Goal: Contribute content: Contribute content

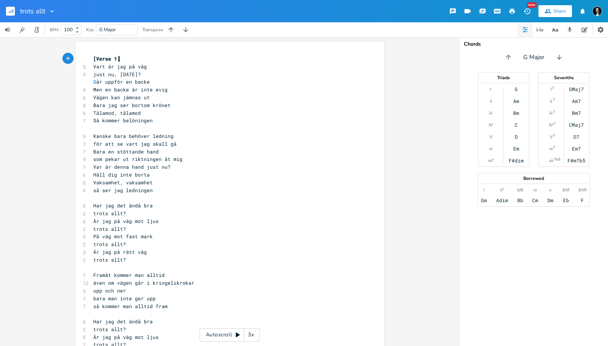
scroll to position [23, 0]
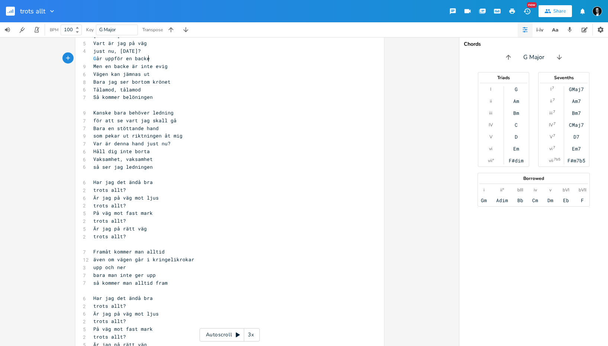
type textarea "Går uppför en backe"
drag, startPoint x: 149, startPoint y: 60, endPoint x: 63, endPoint y: 56, distance: 85.9
click at [63, 56] on div "Går uppför en backe x [Verse 1] 5 Vart är jag på väg 4 just nu, [DATE]? G år up…" at bounding box center [229, 191] width 459 height 309
click at [163, 88] on pre "Tålamod, tålamod" at bounding box center [226, 90] width 268 height 8
type textarea "Går uppför en backe"
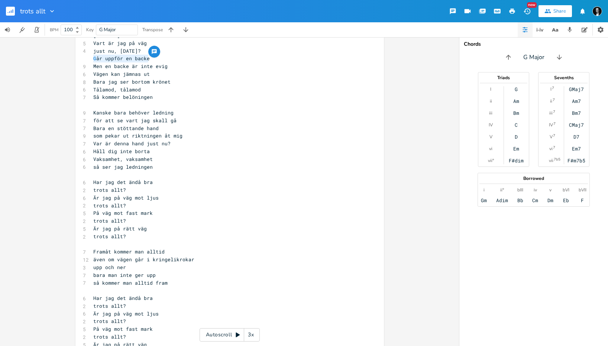
drag, startPoint x: 146, startPoint y: 58, endPoint x: 90, endPoint y: 61, distance: 55.5
click at [92, 61] on pre "G år uppför en backe" at bounding box center [226, 59] width 268 height 8
click at [120, 61] on span "G år uppför en backe" at bounding box center [121, 58] width 56 height 7
drag, startPoint x: 162, startPoint y: 250, endPoint x: 91, endPoint y: 250, distance: 71.0
click at [92, 250] on pre "Framåt kommer man alltid" at bounding box center [226, 252] width 268 height 8
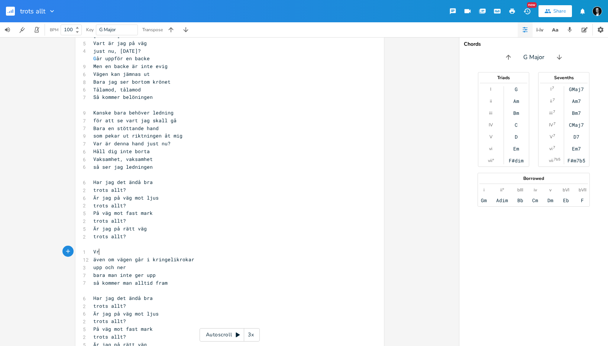
type textarea "Vrf"
type textarea "arför gav jag mig av"
drag, startPoint x: 191, startPoint y: 261, endPoint x: 94, endPoint y: 257, distance: 97.8
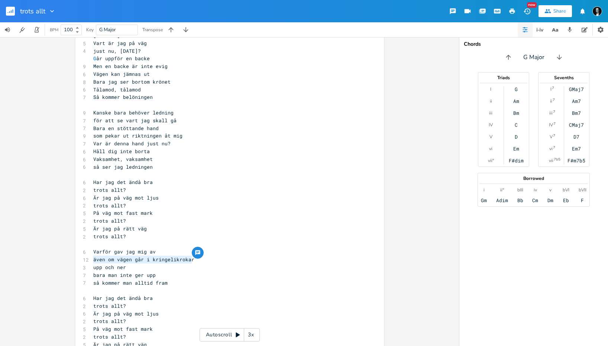
click at [93, 257] on pre "även om vägen går i kringelikrokar" at bounding box center [226, 260] width 268 height 8
type textarea "m"
type textarea "mot ännuy"
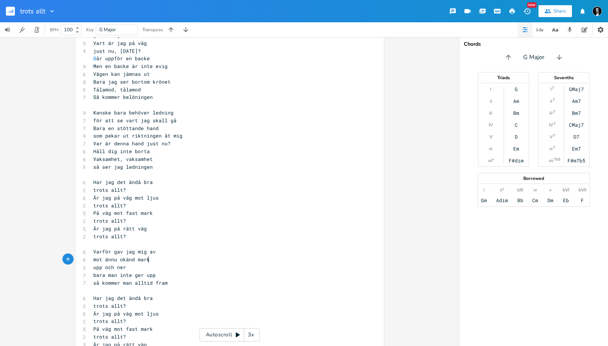
type textarea "okänd mark="
type textarea "?"
drag, startPoint x: 129, startPoint y: 267, endPoint x: 84, endPoint y: 266, distance: 45.0
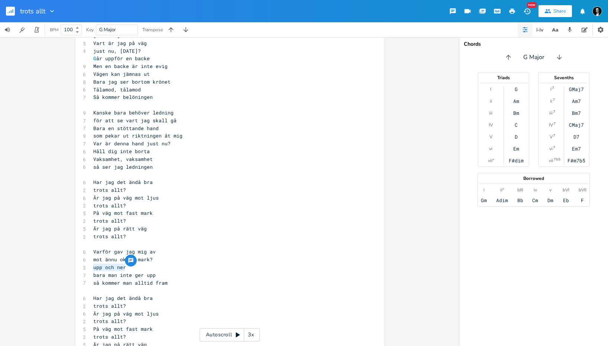
click at [84, 266] on div "upp och ner x [Verse 1] 5 Vart är jag på väg 4 just nu, [DATE]? G år uppför en …" at bounding box center [229, 258] width 308 height 480
type textarea "Vad fick mig tt"
type textarea "att längta"
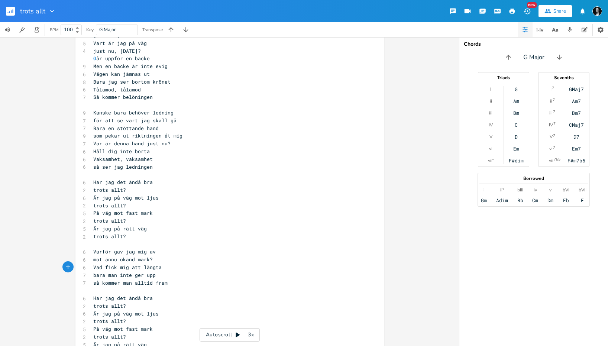
scroll to position [0, 21]
drag, startPoint x: 156, startPoint y: 274, endPoint x: 87, endPoint y: 273, distance: 69.5
click at [87, 273] on div "bara man inte ger upp x [Verse 1] 5 Vart är jag på väg 4 just nu, [DATE]? G år …" at bounding box center [229, 258] width 308 height 480
type textarea "'"
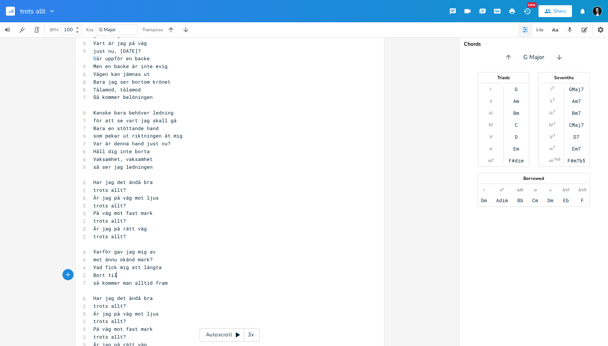
type textarea "Bort till"
drag, startPoint x: 139, startPoint y: 265, endPoint x: 145, endPoint y: 264, distance: 6.0
click at [139, 265] on span "Vad fick mig att längta" at bounding box center [127, 267] width 68 height 7
type textarea "bor"
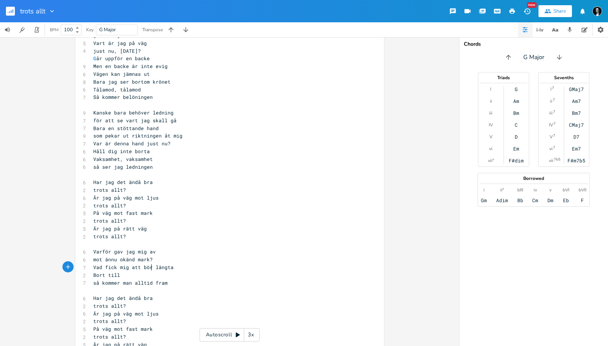
scroll to position [0, 5]
type textarea "örja"
click at [142, 277] on pre "Bort till" at bounding box center [226, 275] width 268 height 8
type textarea "mot ännu"
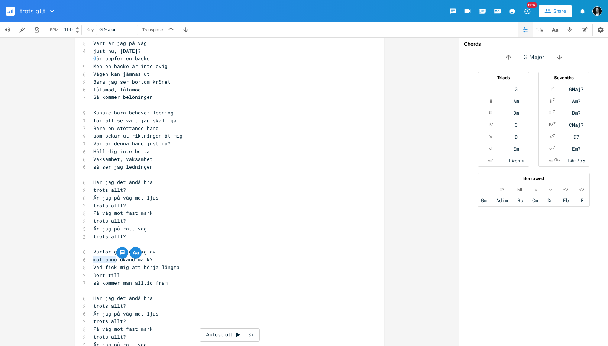
drag, startPoint x: 114, startPoint y: 260, endPoint x: 89, endPoint y: 260, distance: 24.9
click at [89, 260] on div "mot ännu x [Verse 1] 5 Vart är jag på väg 4 just nu, [DATE]? G år uppför en bac…" at bounding box center [229, 258] width 308 height 480
click at [126, 276] on pre "Bort till" at bounding box center [226, 275] width 268 height 8
click at [115, 50] on span "just nu, [DATE]?" at bounding box center [117, 51] width 48 height 7
click at [153, 272] on pre "Bort till" at bounding box center [226, 275] width 268 height 8
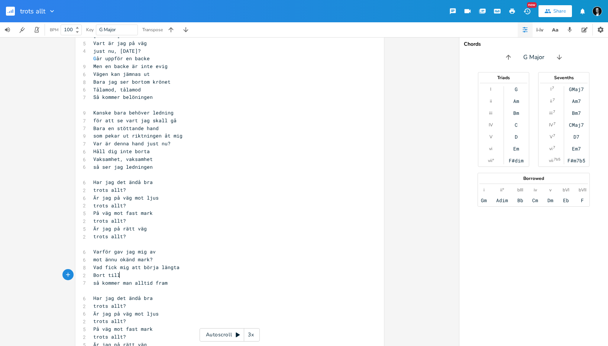
scroll to position [0, 1]
type textarea "nn"
type textarea "annat land"
type textarea "I tro att när jg v"
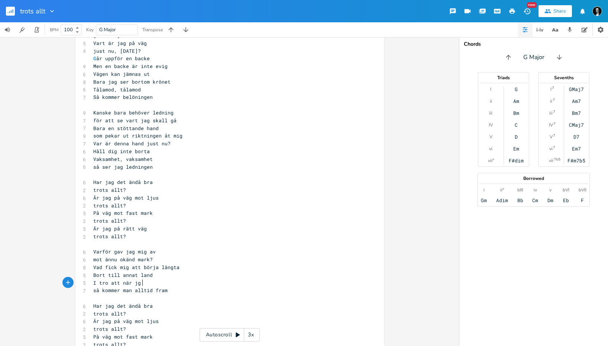
scroll to position [0, 33]
type textarea "g"
type textarea "ag väl är där"
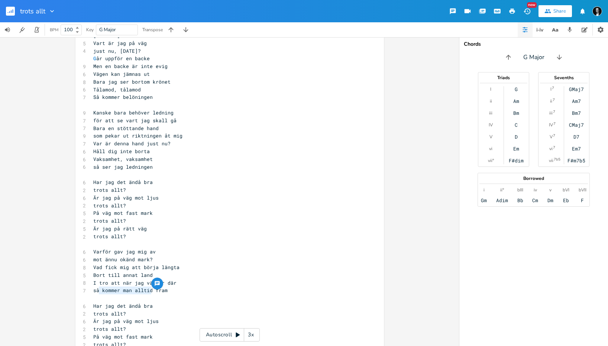
type textarea "kommer man alltid"
drag, startPoint x: 150, startPoint y: 290, endPoint x: 99, endPoint y: 293, distance: 51.3
click at [99, 293] on span "så kommer man alltid fram" at bounding box center [130, 290] width 74 height 7
click at [169, 288] on pre "så kommer man alltid fram" at bounding box center [226, 290] width 268 height 8
drag, startPoint x: 167, startPoint y: 289, endPoint x: 84, endPoint y: 290, distance: 82.9
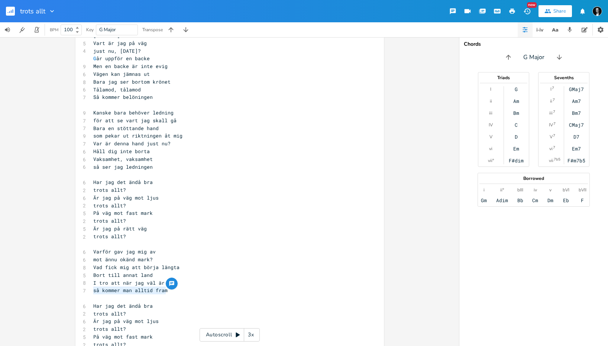
click at [84, 289] on div "så kommer man alltid fram x [Verse 1] 5 Vart är jag på väg 4 just nu, [DATE]? G…" at bounding box center [229, 261] width 308 height 487
type textarea "så kn jag"
type textarea "a"
type textarea "kan jag blomma ut"
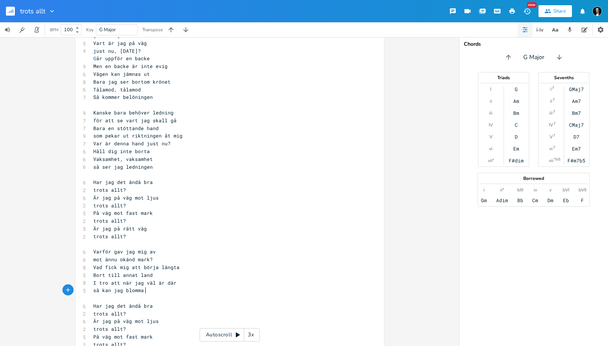
scroll to position [0, 40]
type textarea "och bli den jag vill till slut"
type textarea "Tålamod, tålamod"
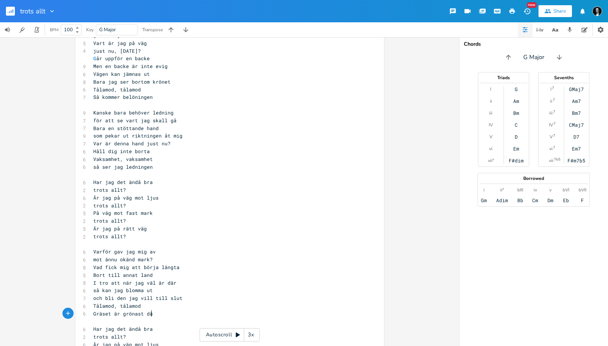
type textarea "Gräset är grönast dä"
type textarea "r jag"
type textarea "här just nu"
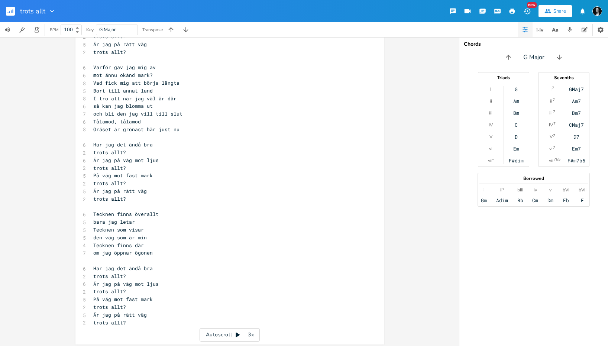
scroll to position [211, 0]
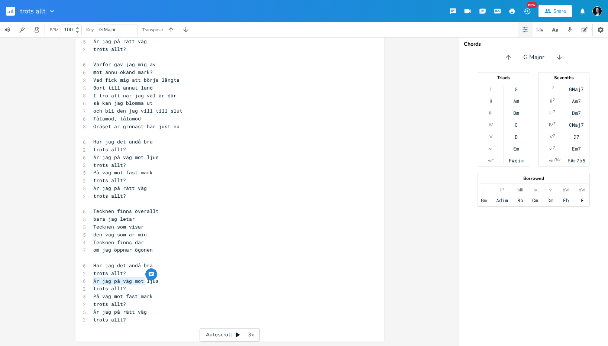
drag, startPoint x: 142, startPoint y: 280, endPoint x: 83, endPoint y: 279, distance: 59.1
click at [92, 279] on div "6 Är jag på väg mot ljus" at bounding box center [226, 281] width 268 height 8
type textarea "Kn"
type textarea "an jag ändå se"
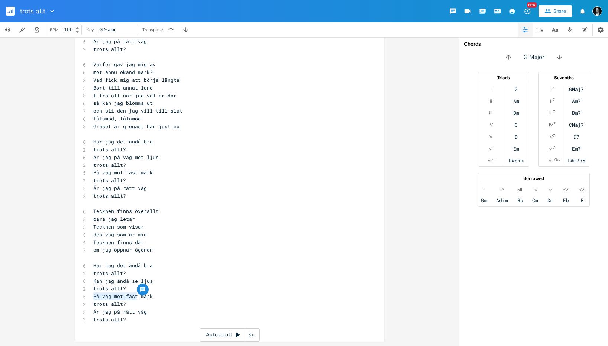
drag, startPoint x: 135, startPoint y: 298, endPoint x: 90, endPoint y: 298, distance: 45.3
click at [92, 298] on pre "På väg mot fast mark" at bounding box center [226, 296] width 268 height 8
type textarea "Står jg"
type textarea "ag på str"
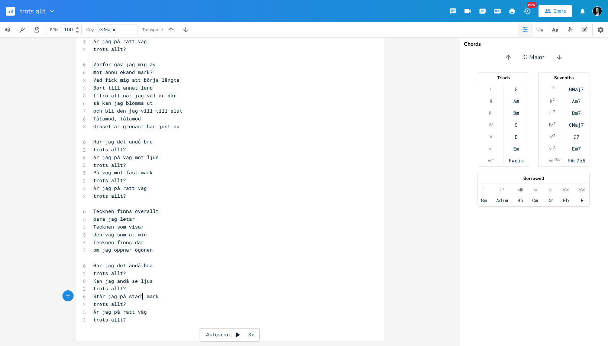
scroll to position [0, 9]
type textarea "adig"
click at [145, 314] on pre "Är jag på rätt väg" at bounding box center [226, 312] width 268 height 8
type textarea "pa"
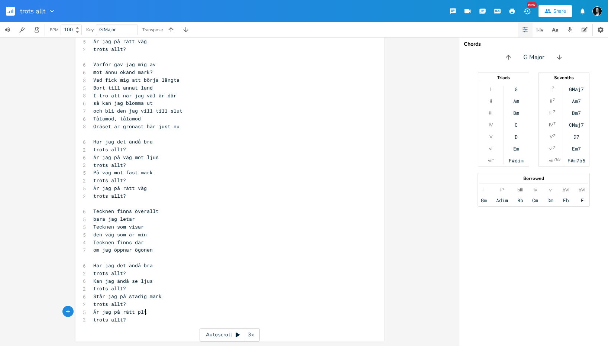
type textarea "lts"
type textarea "as"
type textarea "lats"
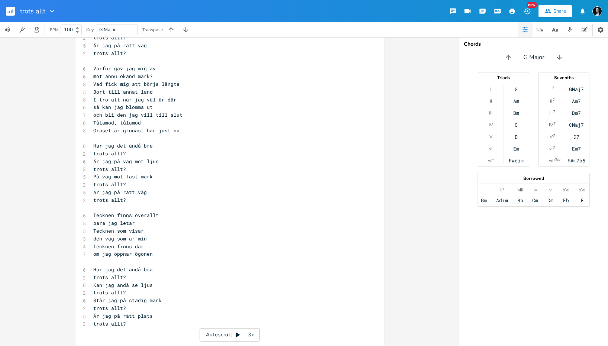
scroll to position [211, 0]
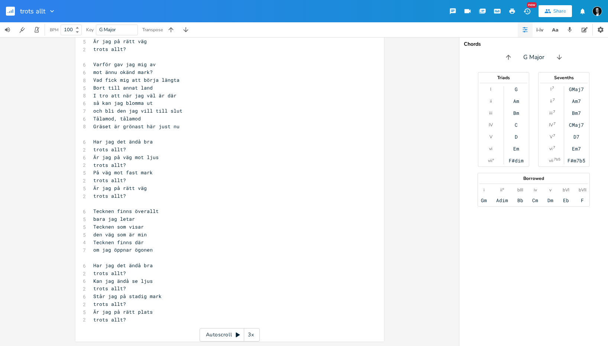
drag, startPoint x: 110, startPoint y: 314, endPoint x: 135, endPoint y: 308, distance: 26.4
click at [111, 314] on span "Är jag på rätt plats" at bounding box center [122, 311] width 59 height 7
type textarea "nu"
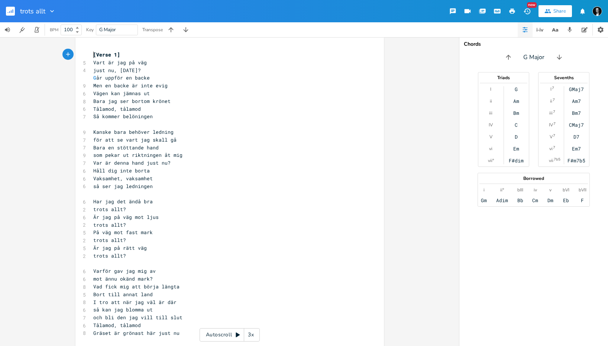
scroll to position [0, 0]
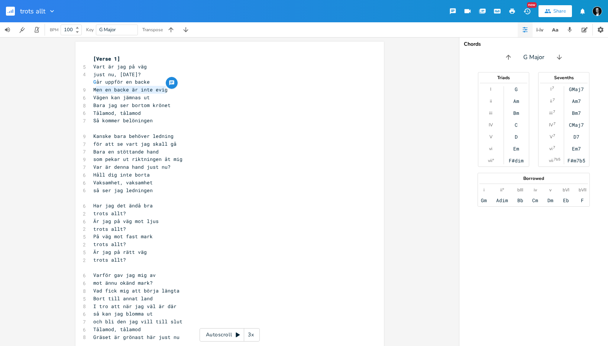
type textarea "Men en backe är inte evig"
drag, startPoint x: 169, startPoint y: 90, endPoint x: 90, endPoint y: 91, distance: 78.8
click at [92, 91] on pre "Men en backe är inte evig" at bounding box center [226, 90] width 268 height 8
click at [184, 155] on pre "som pekar ut riktningen åt mig" at bounding box center [226, 159] width 268 height 8
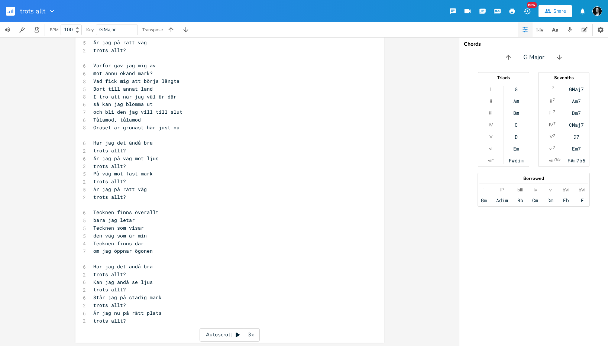
scroll to position [211, 0]
click at [128, 321] on pre "trots allt?" at bounding box center [226, 320] width 268 height 8
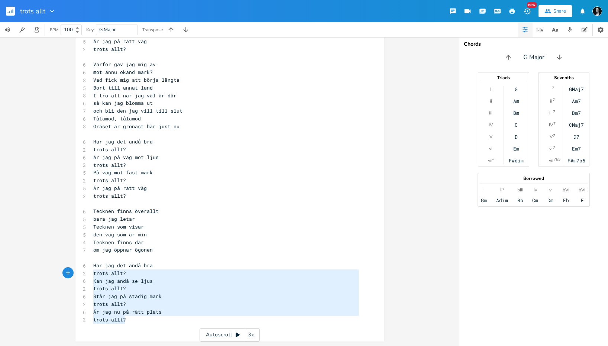
type textarea "Har jag det ändå bra trots allt? Kan jag ändå se ljus trots allt? Står jag på s…"
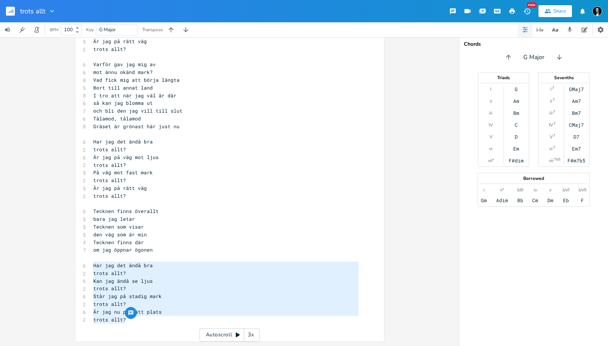
drag, startPoint x: 128, startPoint y: 320, endPoint x: 87, endPoint y: 266, distance: 68.2
click at [88, 266] on div "Har jag det ändå bra trots allt? Kan jag ändå se ljus trots allt? Står jag på s…" at bounding box center [229, 86] width 308 height 510
click at [167, 185] on pre "Är jag på rätt väg" at bounding box center [226, 188] width 268 height 8
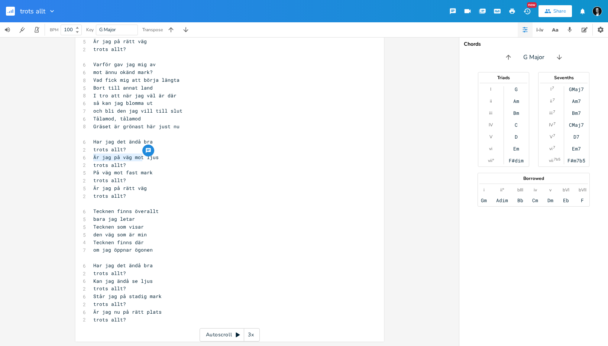
drag, startPoint x: 141, startPoint y: 156, endPoint x: 83, endPoint y: 161, distance: 58.5
click at [82, 161] on div "Är jag på väg mot x [Verse 1] 5 Vart är jag på väg 4 just nu, [DATE]? G år uppf…" at bounding box center [229, 86] width 308 height 510
type textarea "Kan jag ändå se"
drag, startPoint x: 135, startPoint y: 173, endPoint x: 87, endPoint y: 171, distance: 48.0
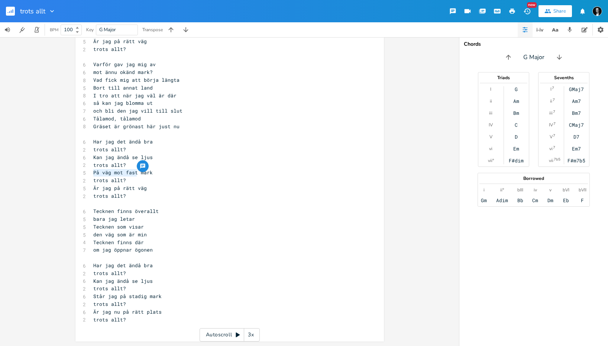
click at [87, 171] on div "På väg mot fast x [Verse 1] 5 Vart är jag på väg 4 just nu, [DATE]? G år uppför…" at bounding box center [229, 86] width 308 height 510
type textarea "Står jag på stadig"
drag, startPoint x: 146, startPoint y: 189, endPoint x: 134, endPoint y: 188, distance: 11.9
click at [134, 188] on pre "Är jag på rätt väg" at bounding box center [226, 188] width 268 height 8
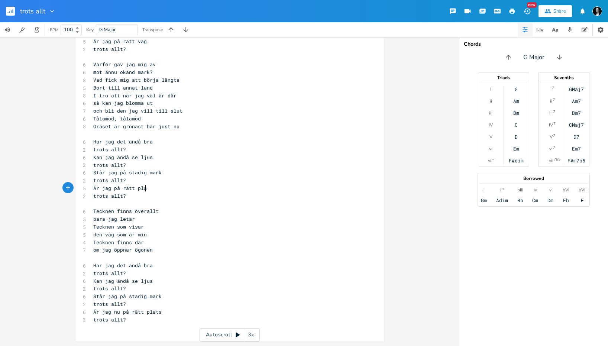
type textarea "plats"
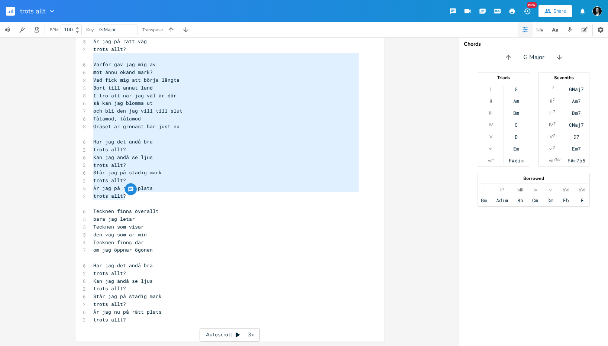
type textarea "Varför gav jag mig av mot ännu okänd mark? Vad fick mig att börja längta Bort t…"
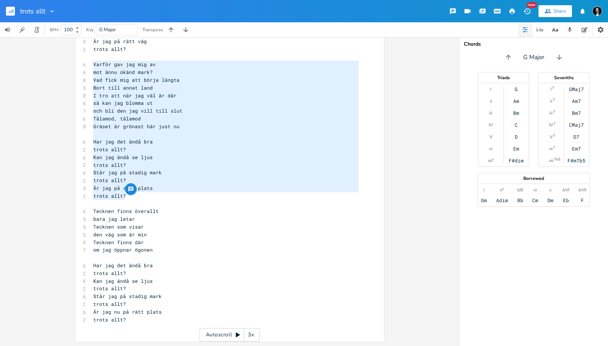
drag, startPoint x: 130, startPoint y: 194, endPoint x: 91, endPoint y: 61, distance: 138.6
click at [92, 61] on div "[Verse 1] 5 Vart är jag på väg 4 just nu, [DATE]? G år uppför en backe 9 Men en…" at bounding box center [226, 87] width 268 height 487
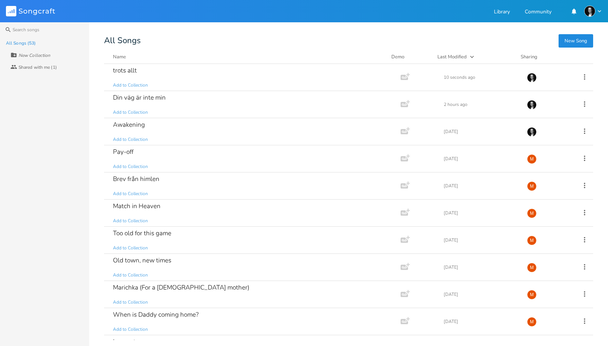
click at [581, 39] on button "New Song" at bounding box center [575, 40] width 35 height 13
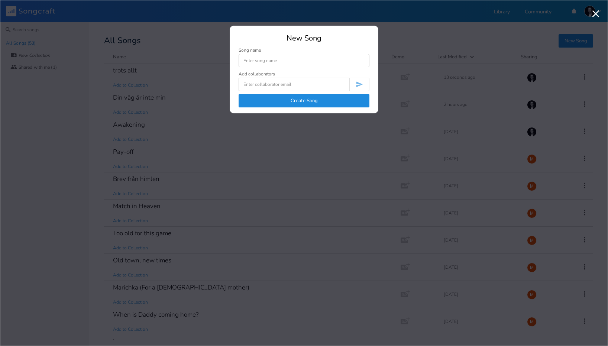
click at [328, 65] on input at bounding box center [304, 60] width 131 height 13
type input "Trots allt 2"
click at [311, 101] on button "Create Song" at bounding box center [304, 100] width 131 height 13
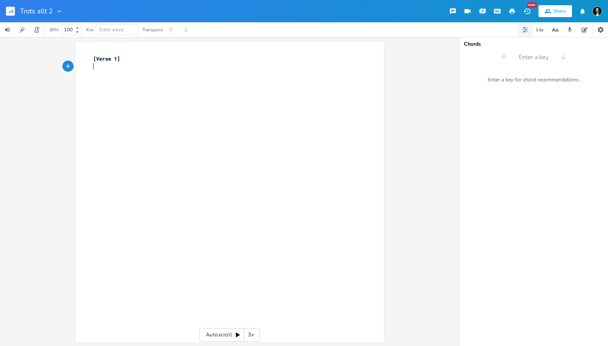
type textarea "‹"
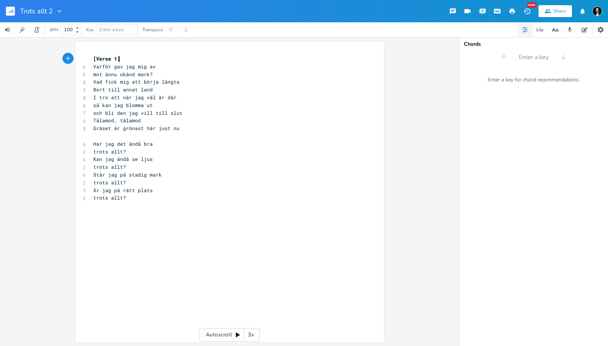
click at [116, 58] on span "[Verse 1]" at bounding box center [106, 58] width 27 height 7
type textarea "3"
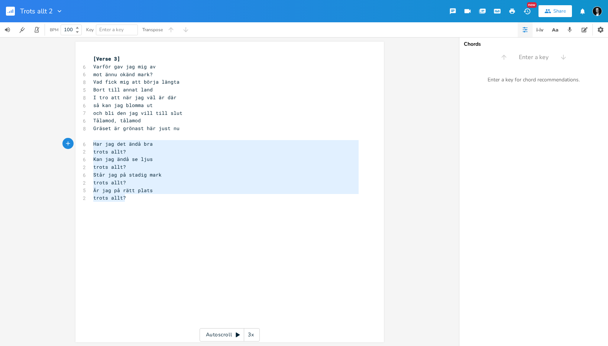
drag, startPoint x: 125, startPoint y: 201, endPoint x: 73, endPoint y: 143, distance: 78.2
click at [75, 143] on div "Har jag det ändå bra trots allt? Kan jag ändå se ljus trots allt? Står jag på s…" at bounding box center [229, 192] width 308 height 301
type textarea "Har jag det ändå bra trots allt? Kan jag ändå se ljus trots allt? Står jag på s…"
click at [85, 57] on div "Har jag det ändå bra trots allt? Kan jag ändå se ljus trots allt? Står jag på s…" at bounding box center [229, 192] width 308 height 301
drag, startPoint x: 90, startPoint y: 56, endPoint x: 119, endPoint y: 51, distance: 29.9
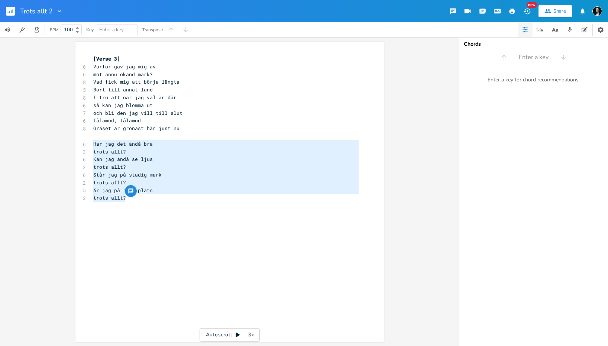
click at [92, 56] on pre "[Verse 3]" at bounding box center [226, 59] width 268 height 8
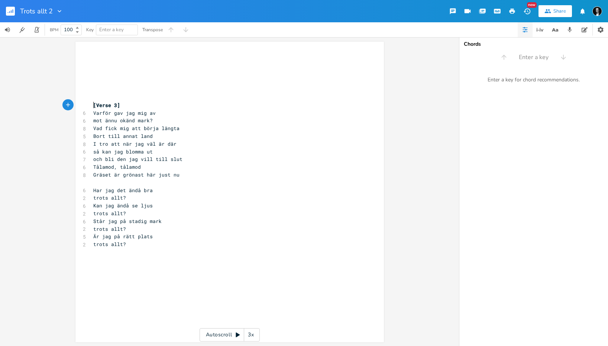
click at [102, 59] on pre "​" at bounding box center [226, 59] width 268 height 8
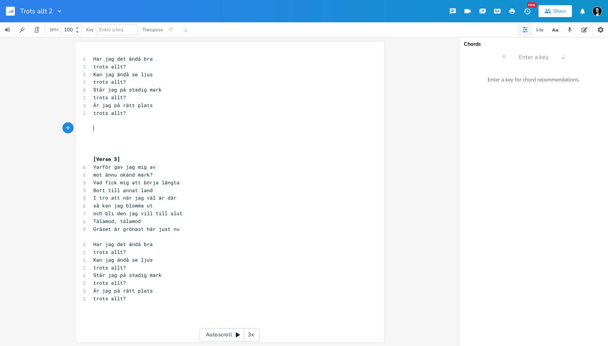
click at [92, 132] on pre "​" at bounding box center [226, 136] width 268 height 8
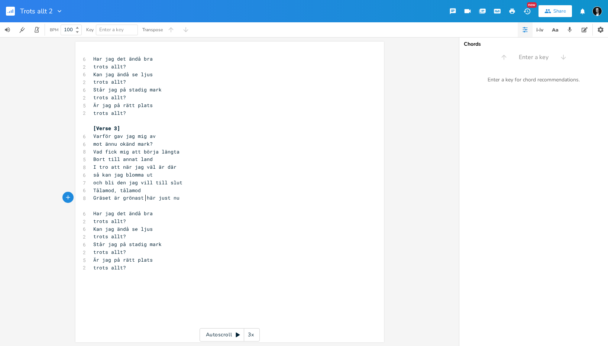
click at [144, 202] on pre "​" at bounding box center [226, 206] width 268 height 8
click at [191, 195] on pre "Gräset är grönast här just nu" at bounding box center [226, 198] width 268 height 8
type textarea "[refr]"
click at [80, 59] on div "[refr] x 6 Har jag det ändå bra 2 trots allt? 6 Kan jag ändå se ljus 2 trots al…" at bounding box center [229, 192] width 308 height 301
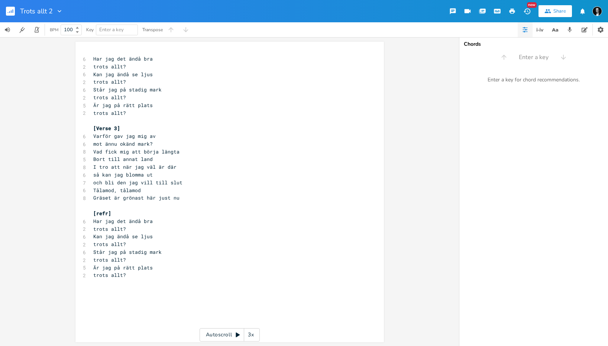
click at [93, 59] on span "Har jag det ändå bra" at bounding box center [122, 58] width 59 height 7
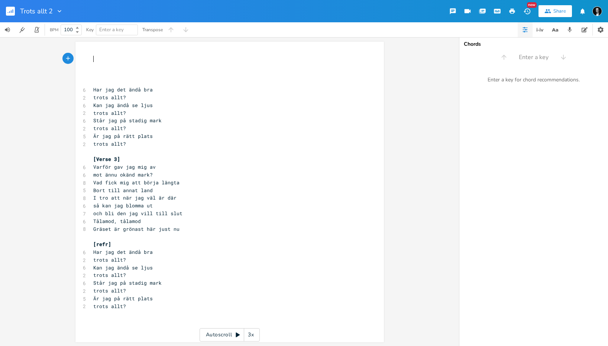
click at [114, 62] on pre "​" at bounding box center [226, 59] width 268 height 8
type textarea "Jag gav mig en dag"
click at [126, 62] on pre "Jag gav mig en dag" at bounding box center [226, 59] width 268 height 8
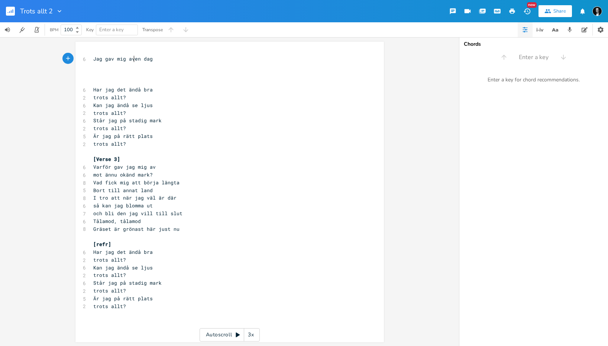
type textarea "av"
click at [168, 58] on pre "Jag gav mig av en dag" at bounding box center [226, 59] width 268 height 8
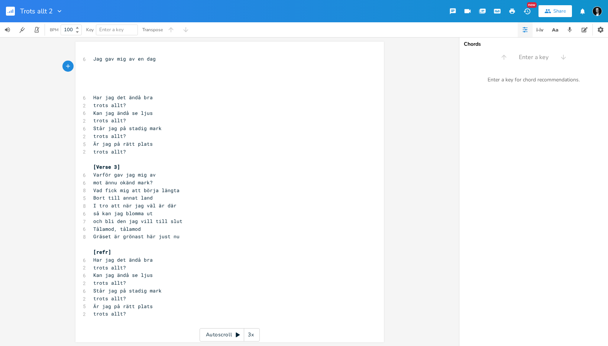
type textarea "V"
type textarea "men vis"
type textarea "jag vss"
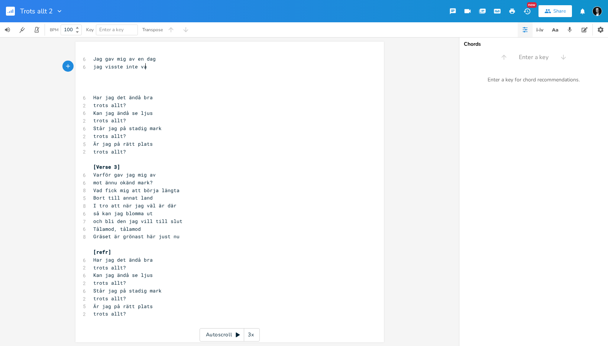
scroll to position [0, 27]
type textarea "isste inte vart"
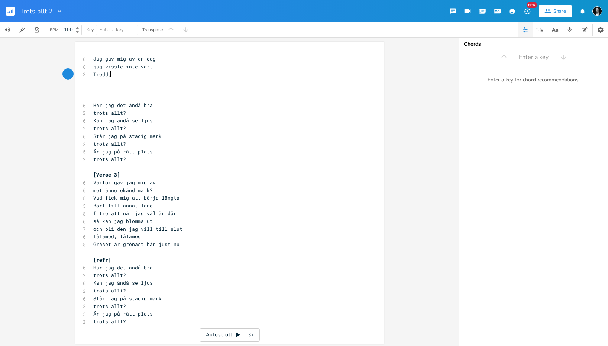
type textarea "Trodde"
type textarea "Jg"
type textarea "ag trodde väl min lyca"
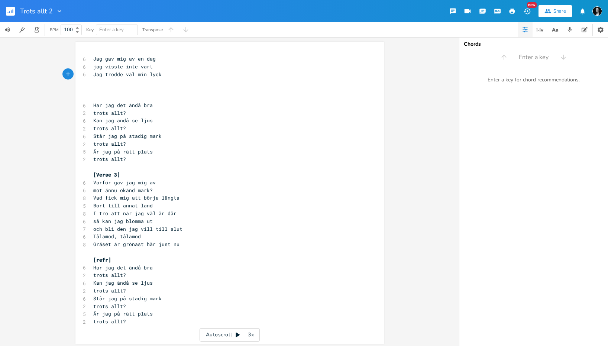
type textarea "ka"
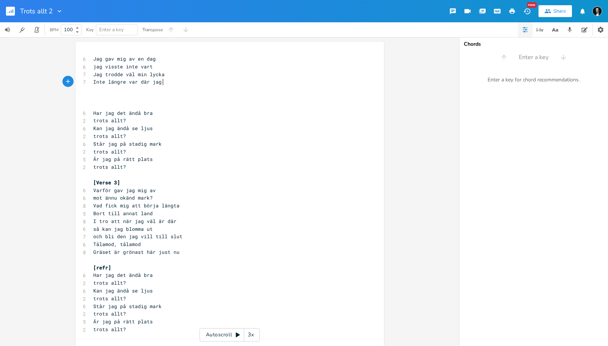
scroll to position [0, 56]
type textarea "Inte längre var där jag var"
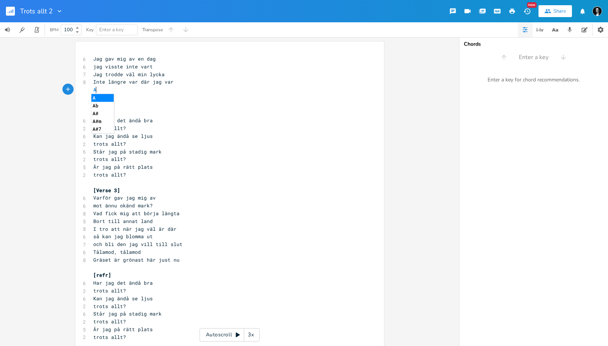
type textarea "Av"
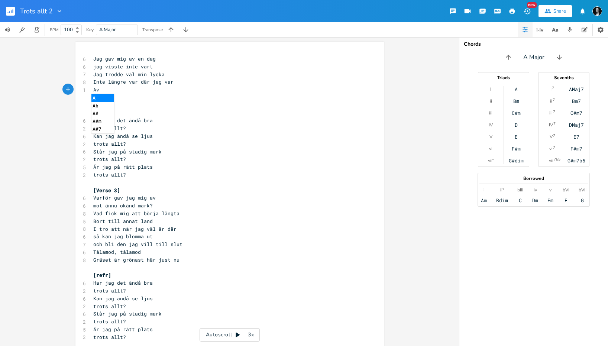
scroll to position [0, 6]
type textarea "Att mitt hem"
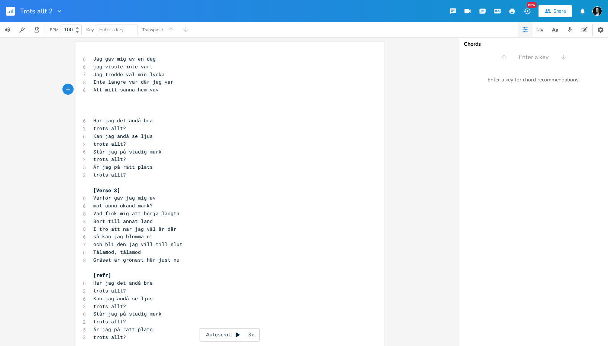
scroll to position [0, 34]
type textarea "sanna hem vavr"
type textarea "ra"
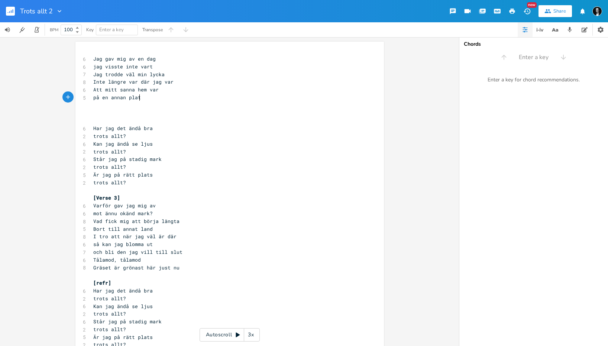
scroll to position [0, 39]
type textarea "på en annan plats'"
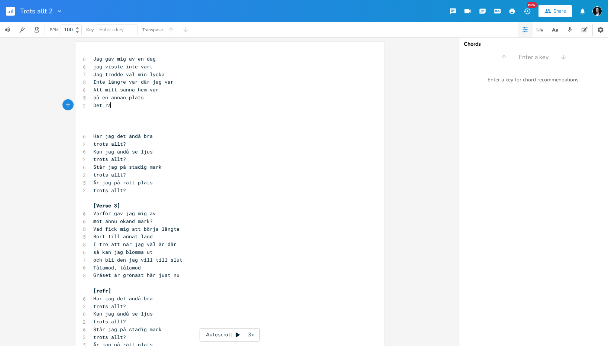
type textarea "Det rä"
type textarea "är bara att hopp"
type textarea "ta sats"
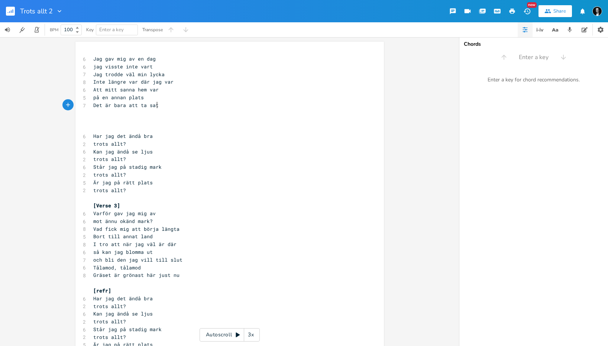
scroll to position [0, 14]
type textarea "Men dtå"
type textarea "tålamod, tålamd"
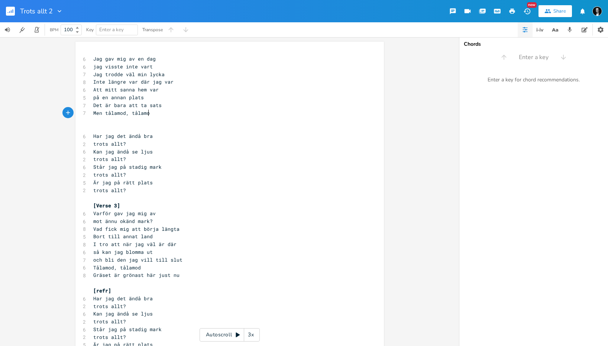
type textarea "od"
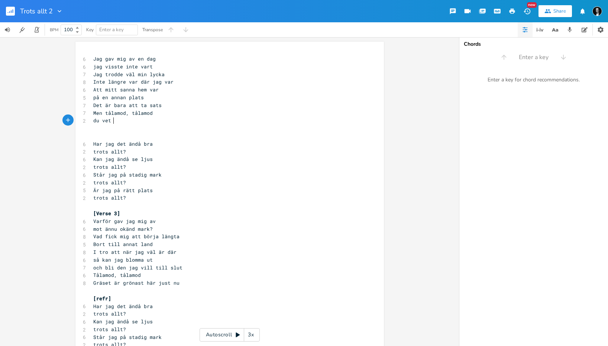
type textarea "du vet i"
type textarea "inte om rä"
type textarea "gäs"
type textarea "räset rä g"
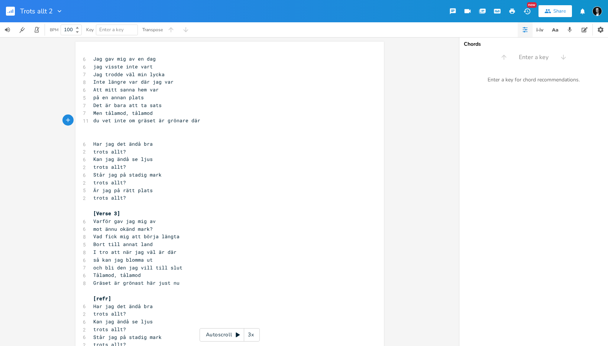
type textarea "är grönare där"
click at [211, 119] on pre "du vet inte om gräset är grönare där" at bounding box center [226, 121] width 268 height 8
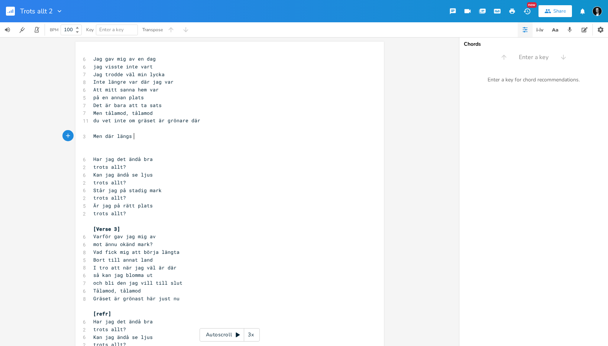
scroll to position [0, 33]
type textarea "Men där längs vägen"
drag, startPoint x: 111, startPoint y: 136, endPoint x: 130, endPoint y: 134, distance: 19.0
click at [112, 136] on span "Men där längs vägen" at bounding box center [121, 136] width 56 height 7
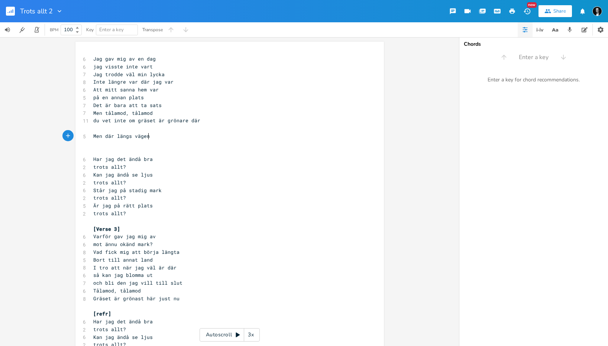
type textarea "ägen"
drag, startPoint x: 148, startPoint y: 136, endPoint x: 133, endPoint y: 136, distance: 14.9
click at [133, 136] on pre "Men där längs vägen" at bounding box center [226, 136] width 268 height 8
type textarea "på min vandring"
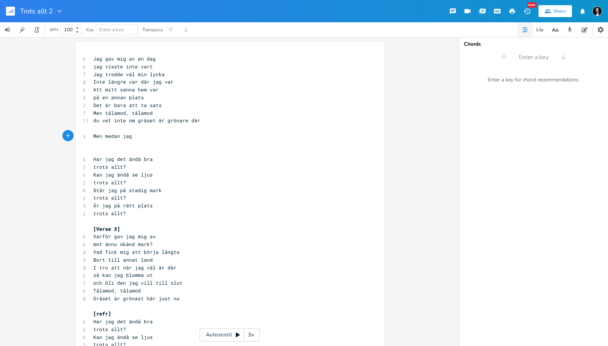
scroll to position [0, 24]
type textarea "medan jag gick"
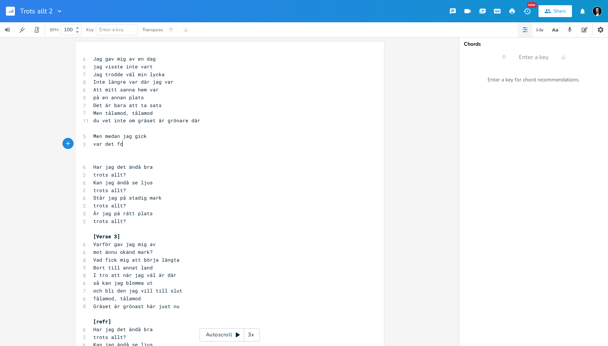
scroll to position [0, 25]
type textarea "var det folk längs v"
type textarea "vägen"
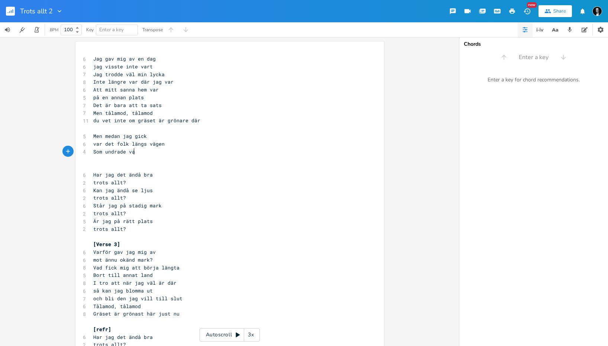
scroll to position [0, 38]
type textarea "Som undrade varför"
type textarea "att jag"
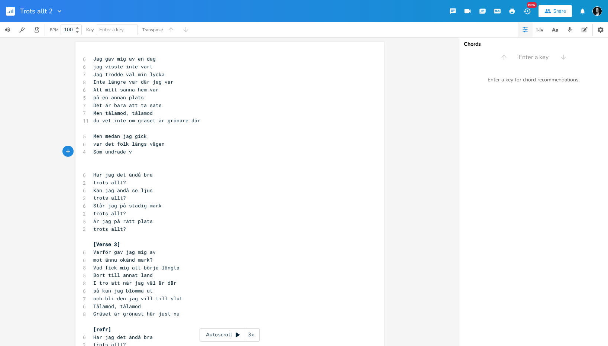
type textarea "vr"
type textarea "rt"
type textarea "ar"
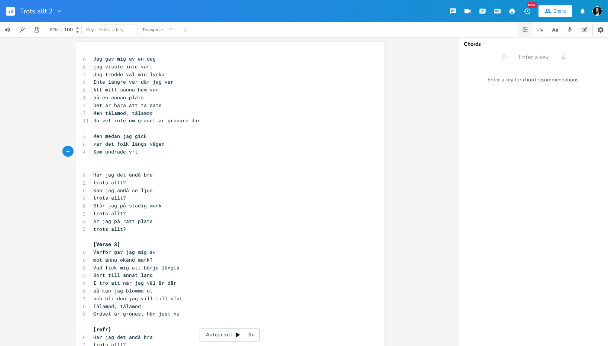
type textarea "vrt"
type textarea "art jag tänkt mig"
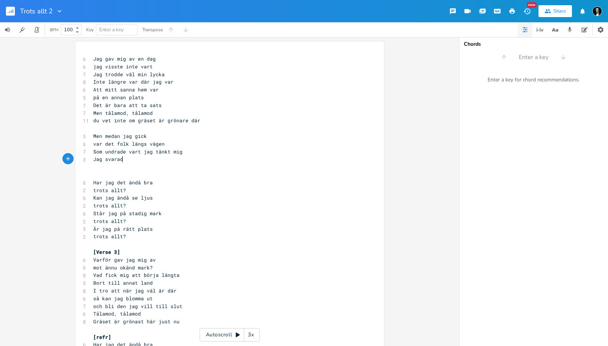
scroll to position [0, 23]
type textarea "Jag svaradde"
type textarea "e smått förlägen"
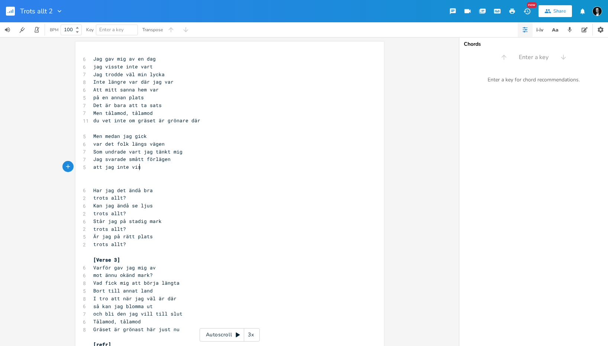
scroll to position [0, 33]
type textarea "att jag inte visste"
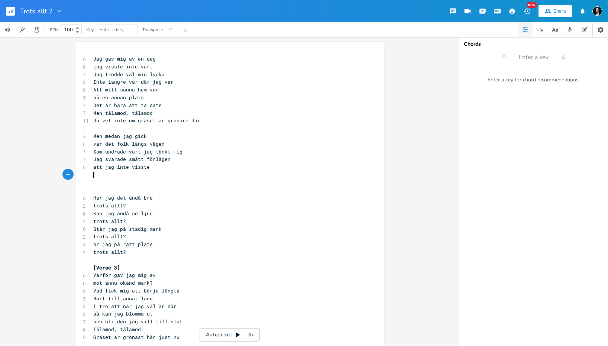
scroll to position [0, 3]
type textarea "att"
type textarea "M"
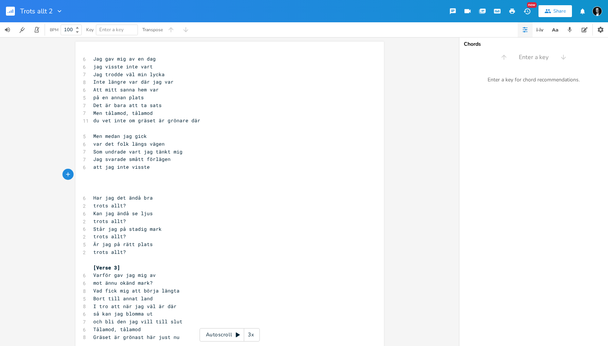
type textarea "E"
type textarea "Men hur kan då"
type textarea "Vänd om då tyckte de"
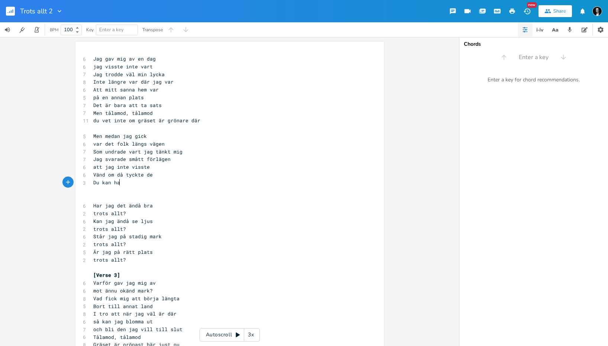
scroll to position [0, 22]
type textarea "Du kan hama"
type textarea "na"
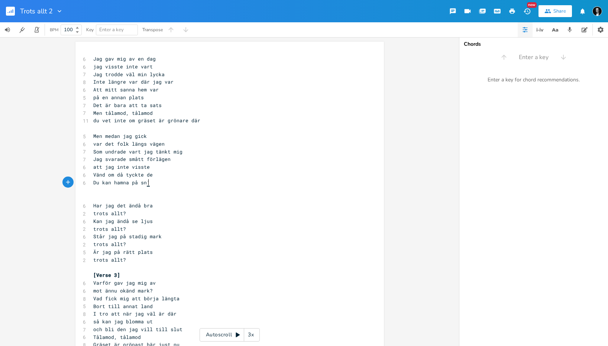
type textarea "mna på sné"
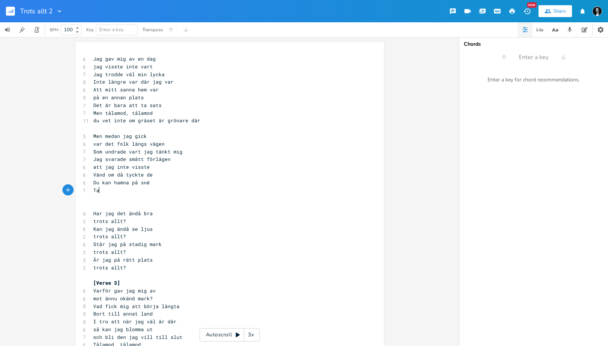
type textarea "Taå"
type textarea "ålamod, tålamod"
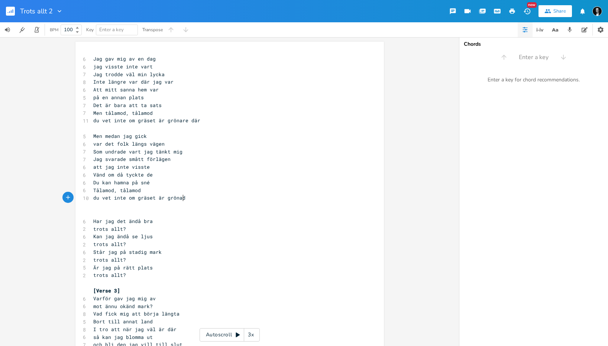
type textarea "du vet inte om gräset är grönader"
type textarea "rq"
type textarea "e drä"
type textarea "är"
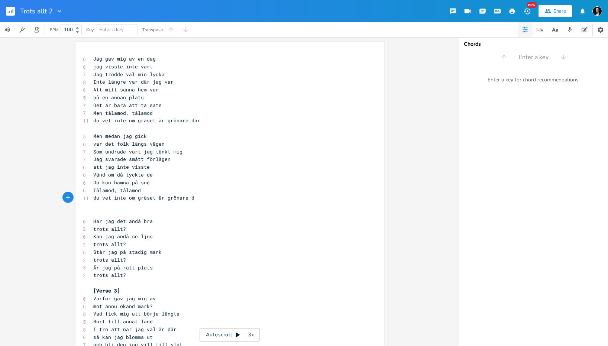
scroll to position [0, 4]
click at [171, 207] on pre "​" at bounding box center [226, 206] width 268 height 8
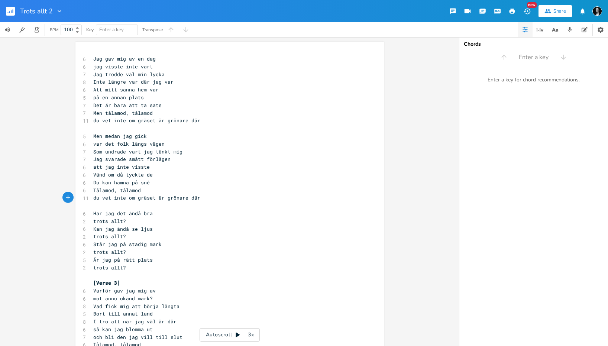
click at [99, 55] on div "x 6 Jag gav mig av en dag 6 jag visste inte vart 7 Jag trodde väl min lycka 8 I…" at bounding box center [226, 247] width 268 height 389
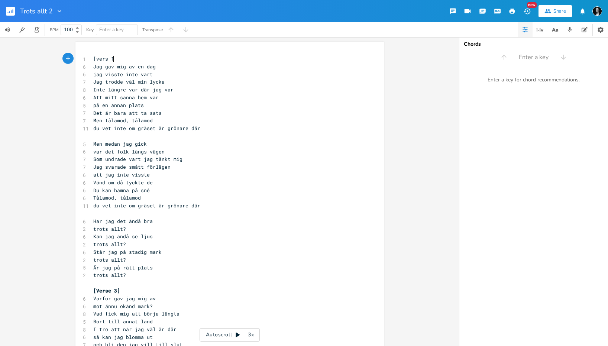
scroll to position [0, 14]
type textarea "[vers 1]"
click at [140, 138] on pre "​" at bounding box center [226, 136] width 268 height 8
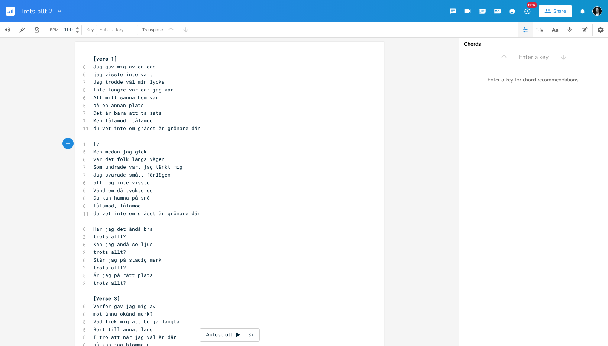
type textarea "[vr"
type textarea "ers 2]"
click at [190, 223] on pre "​" at bounding box center [226, 221] width 268 height 8
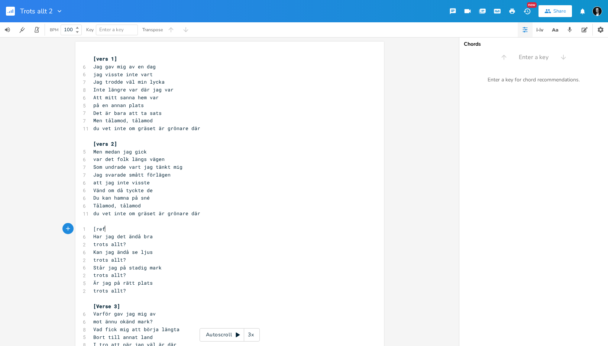
scroll to position [0, 9]
type textarea "[refr]"
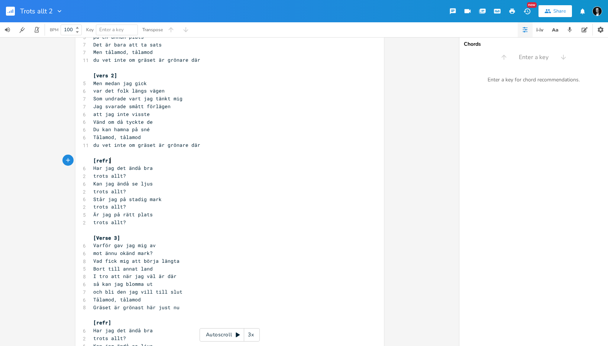
scroll to position [70, 0]
click at [109, 235] on span "[Verse 3]" at bounding box center [106, 236] width 27 height 7
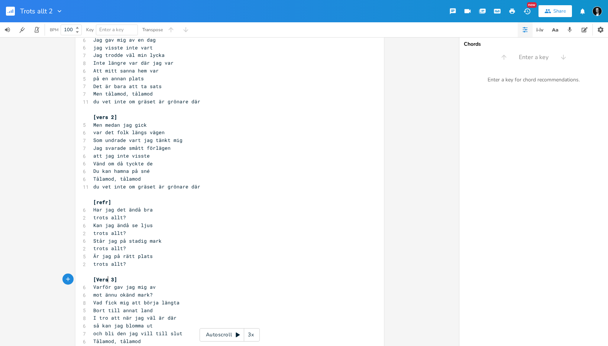
scroll to position [0, 0]
